Goal: Information Seeking & Learning: Learn about a topic

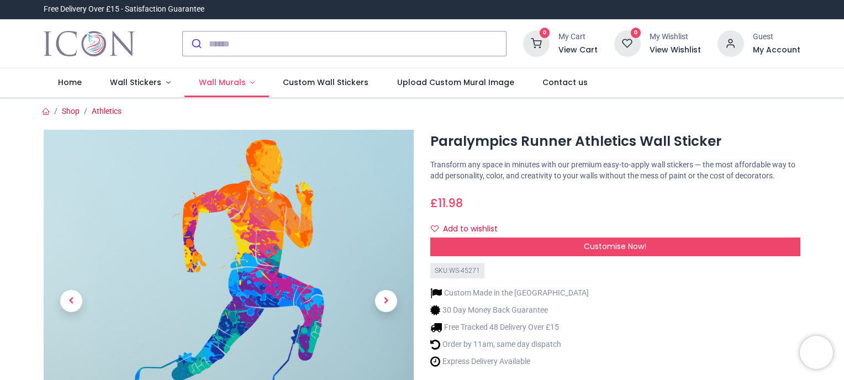
click at [246, 83] on link "Wall Murals" at bounding box center [226, 82] width 84 height 29
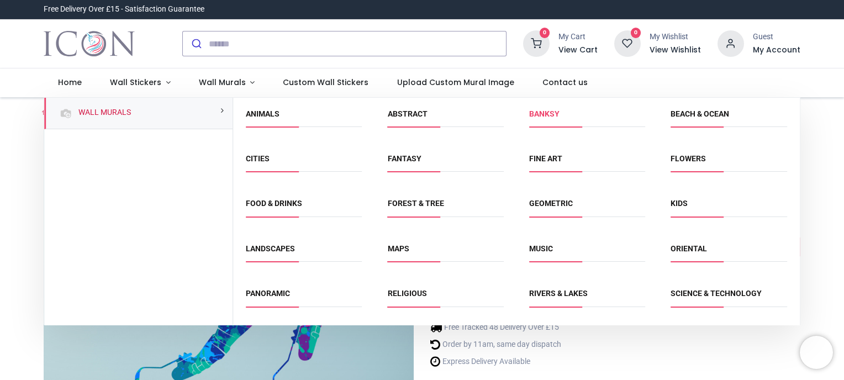
click at [543, 113] on link "Banksy" at bounding box center [544, 113] width 30 height 9
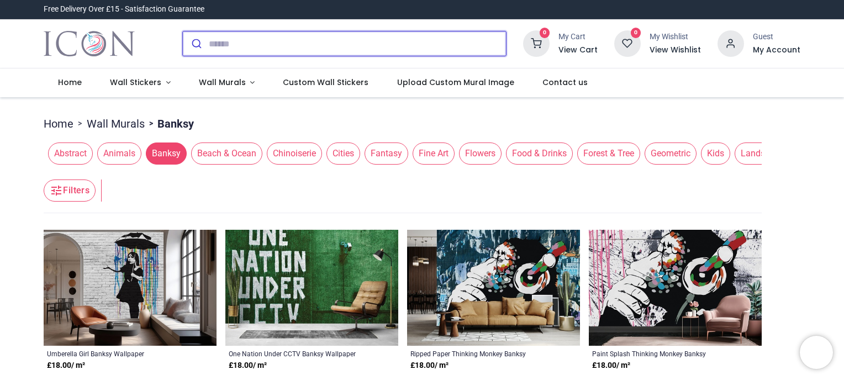
click at [283, 45] on input "search" at bounding box center [357, 43] width 297 height 24
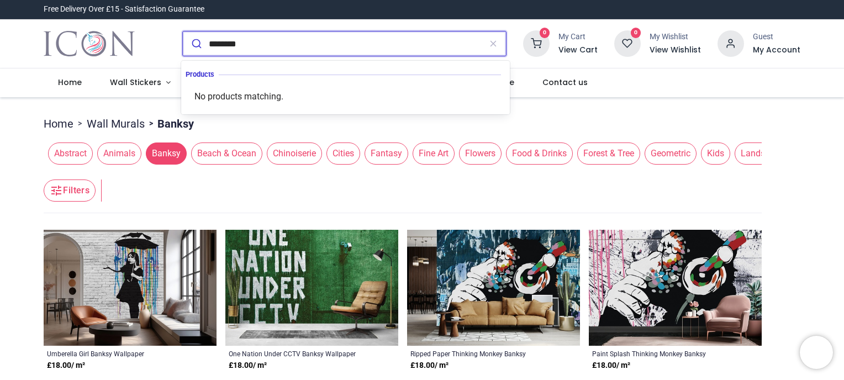
type input "********"
click at [183, 31] on button "submit" at bounding box center [196, 43] width 26 height 24
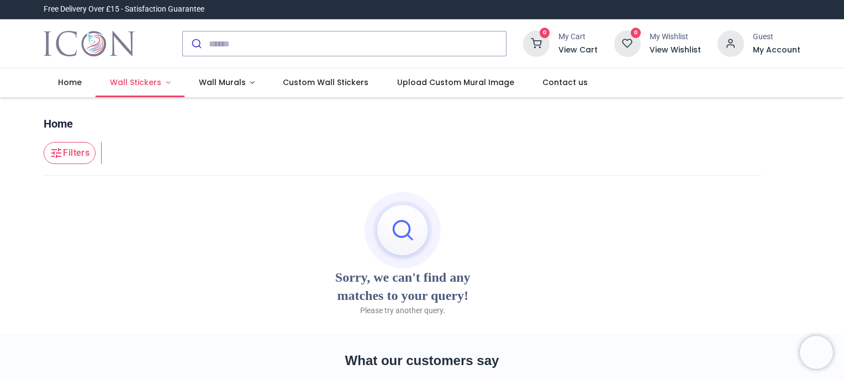
click at [150, 78] on span "Wall Stickers" at bounding box center [135, 82] width 51 height 11
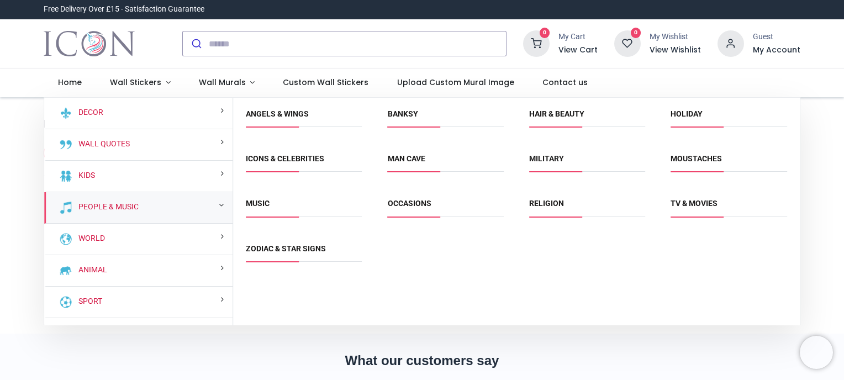
click at [223, 203] on div "People & Music" at bounding box center [138, 207] width 188 height 31
click at [219, 203] on small at bounding box center [221, 205] width 5 height 8
click at [139, 207] on div "People & Music" at bounding box center [138, 207] width 188 height 31
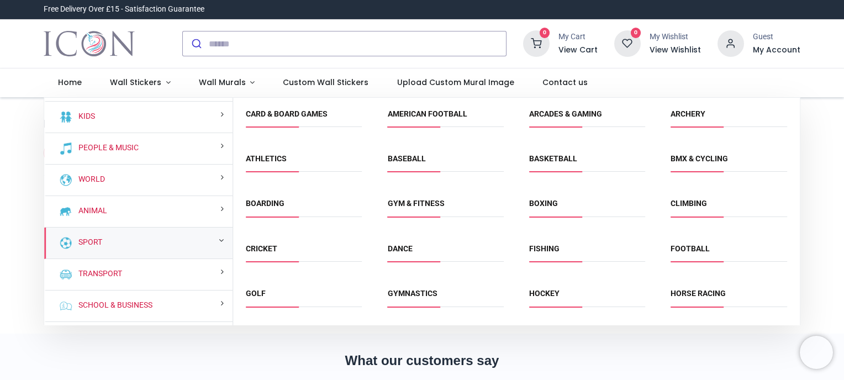
scroll to position [86, 0]
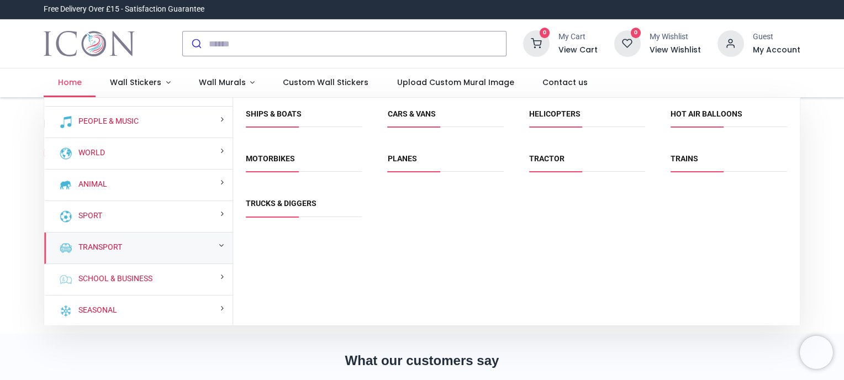
click at [65, 84] on span "Home" at bounding box center [70, 82] width 24 height 11
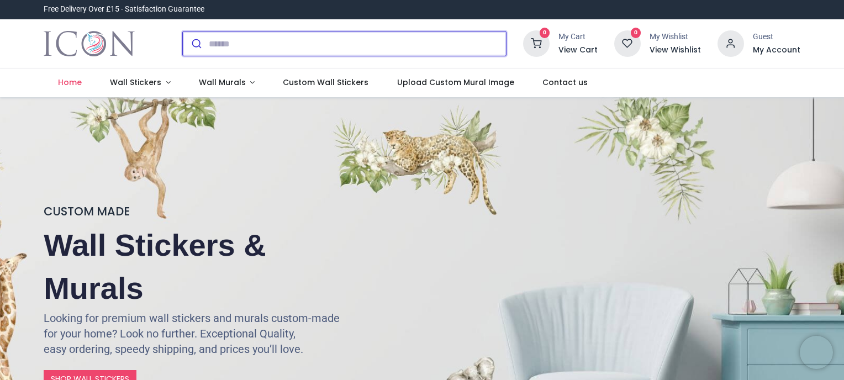
click at [218, 43] on input "search" at bounding box center [357, 43] width 297 height 24
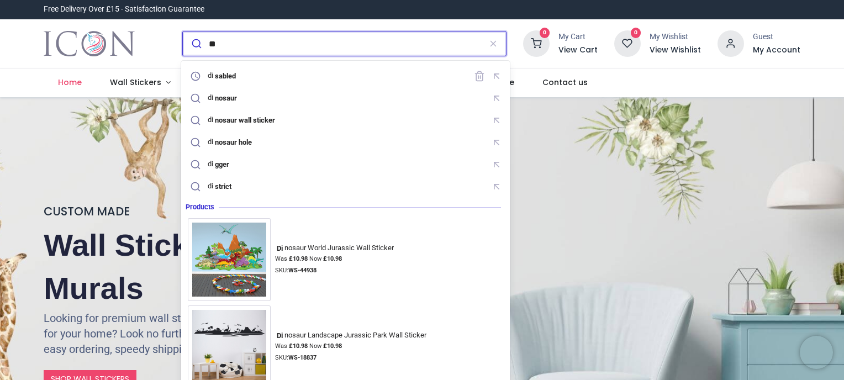
type input "*"
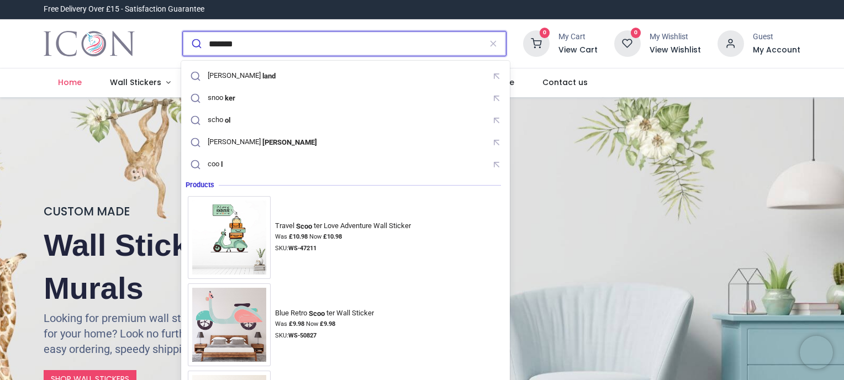
type input "*******"
click at [183, 31] on button "submit" at bounding box center [196, 43] width 26 height 24
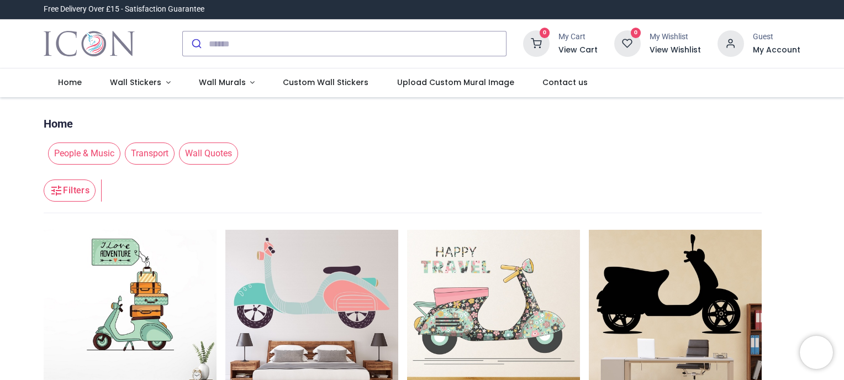
click at [843, 125] on div "Login • Register Home Wall Stickers" at bounding box center [422, 190] width 844 height 380
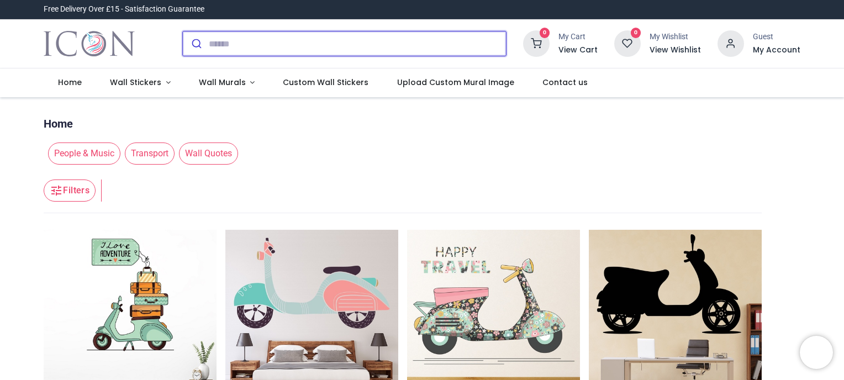
click at [287, 37] on input "search" at bounding box center [357, 43] width 297 height 24
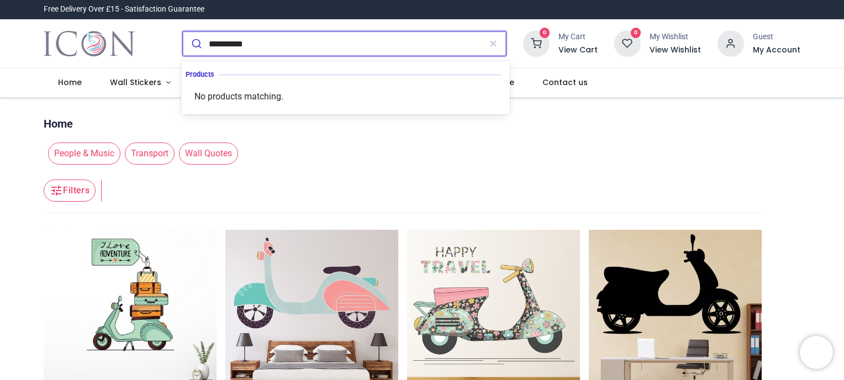
type input "**********"
click at [183, 31] on button "submit" at bounding box center [196, 43] width 26 height 24
